Goal: Information Seeking & Learning: Check status

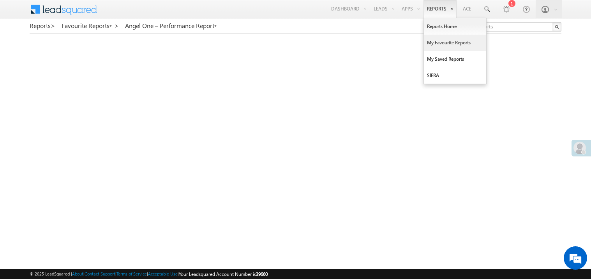
click at [434, 41] on link "My Favourite Reports" at bounding box center [455, 43] width 62 height 16
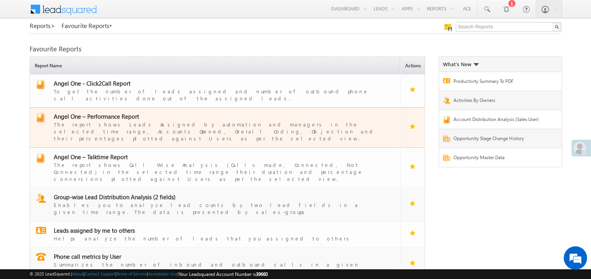
click at [99, 113] on span "Angel One – Performance Report" at bounding box center [96, 117] width 85 height 8
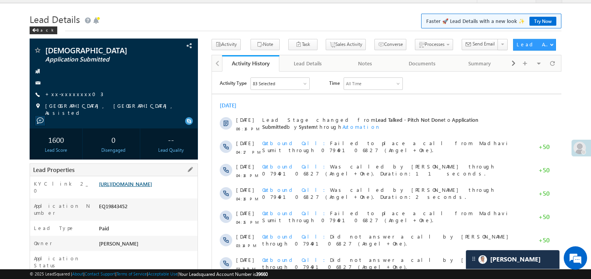
click at [138, 187] on link "[URL][DOMAIN_NAME]" at bounding box center [125, 184] width 53 height 7
click at [129, 183] on link "[URL][DOMAIN_NAME]" at bounding box center [125, 184] width 53 height 7
